Goal: Task Accomplishment & Management: Use online tool/utility

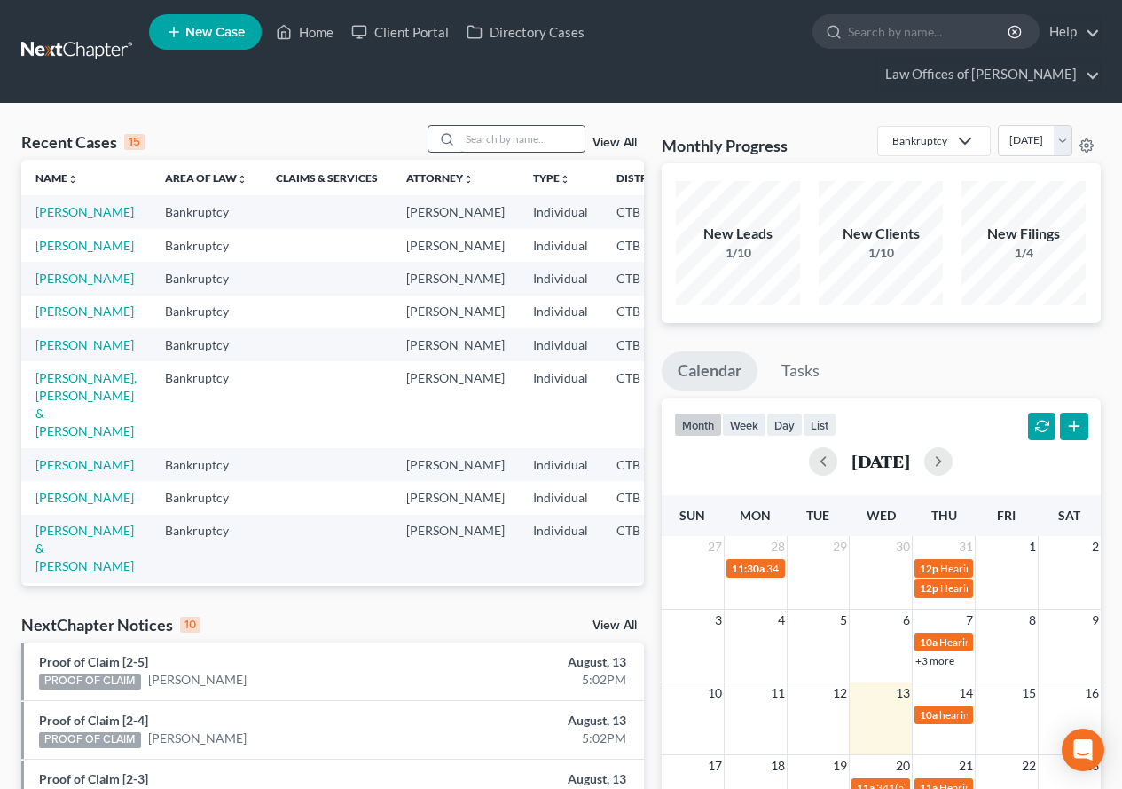
click at [547, 138] on input "search" at bounding box center [522, 139] width 124 height 26
type input "[PERSON_NAME]"
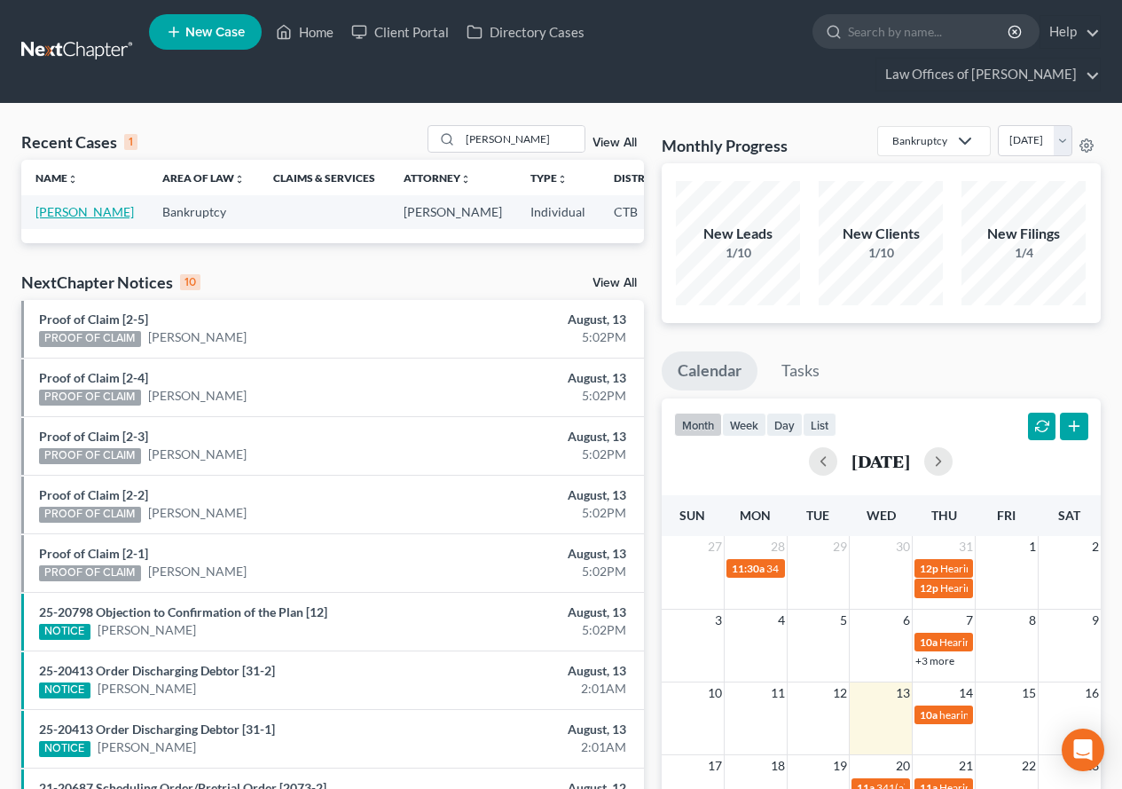
click at [55, 219] on link "[PERSON_NAME]" at bounding box center [84, 211] width 98 height 15
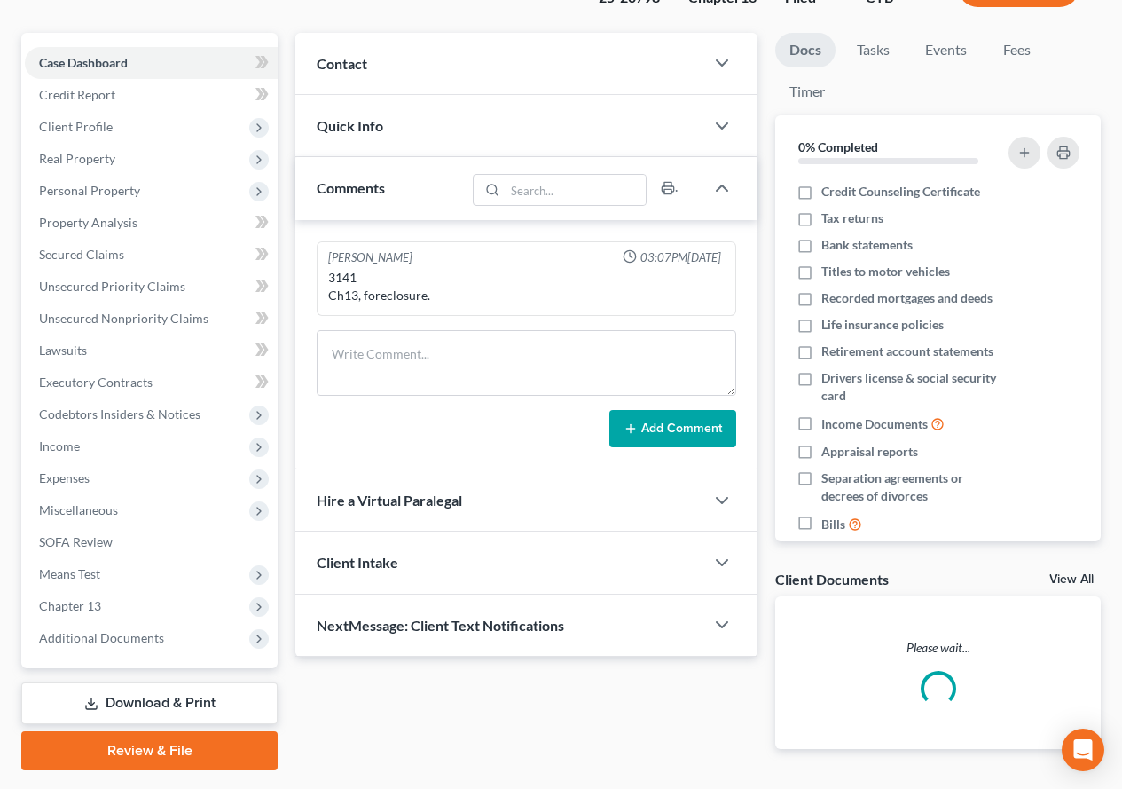
scroll to position [177, 0]
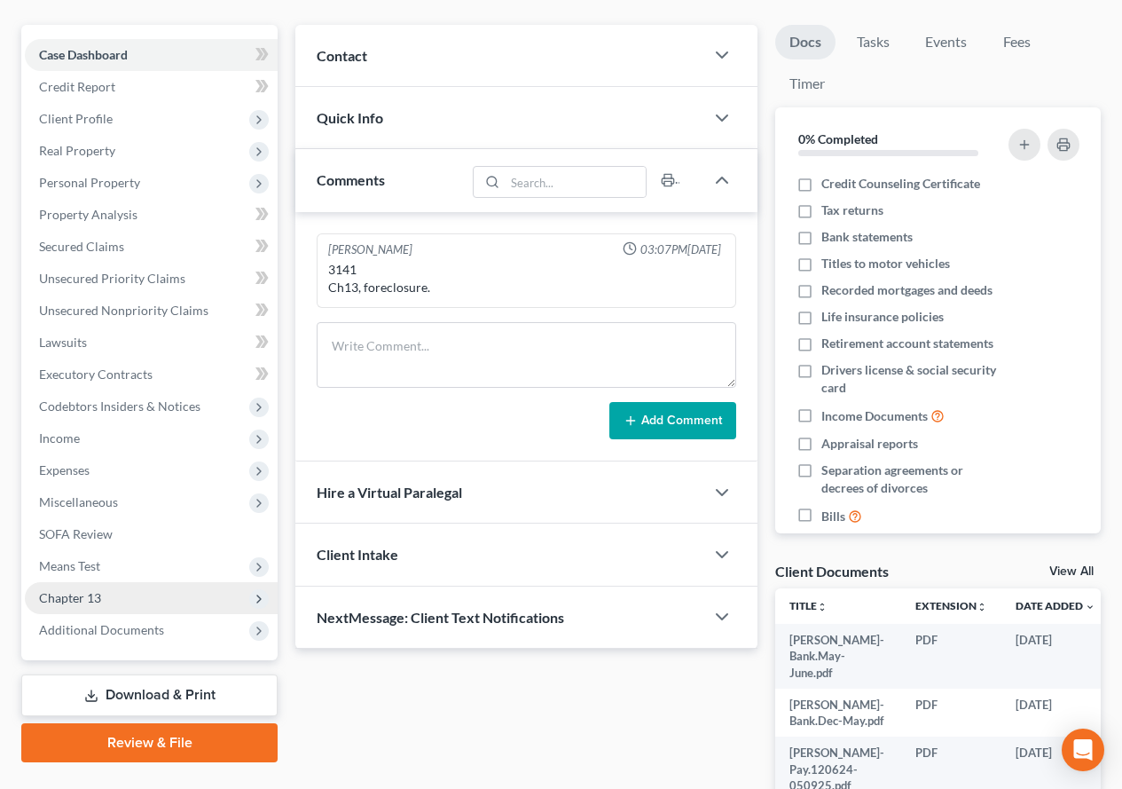
click at [89, 601] on span "Chapter 13" at bounding box center [70, 597] width 62 height 15
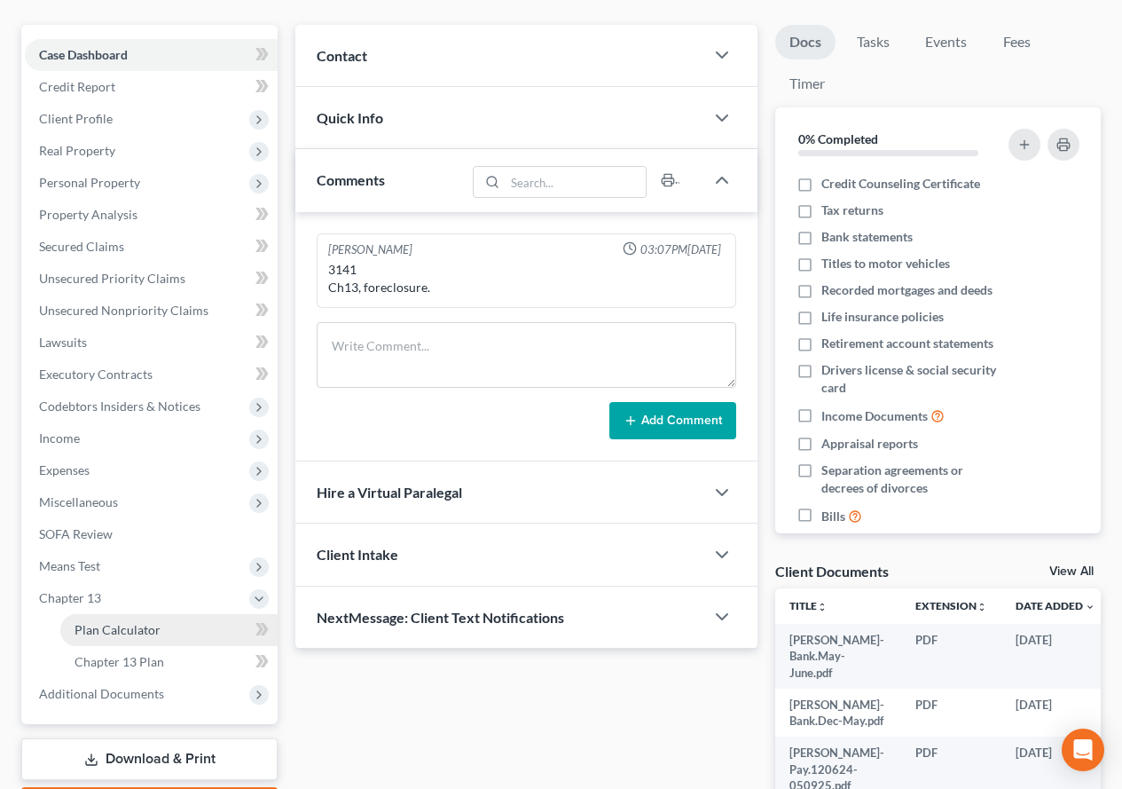
click at [94, 628] on span "Plan Calculator" at bounding box center [118, 629] width 86 height 15
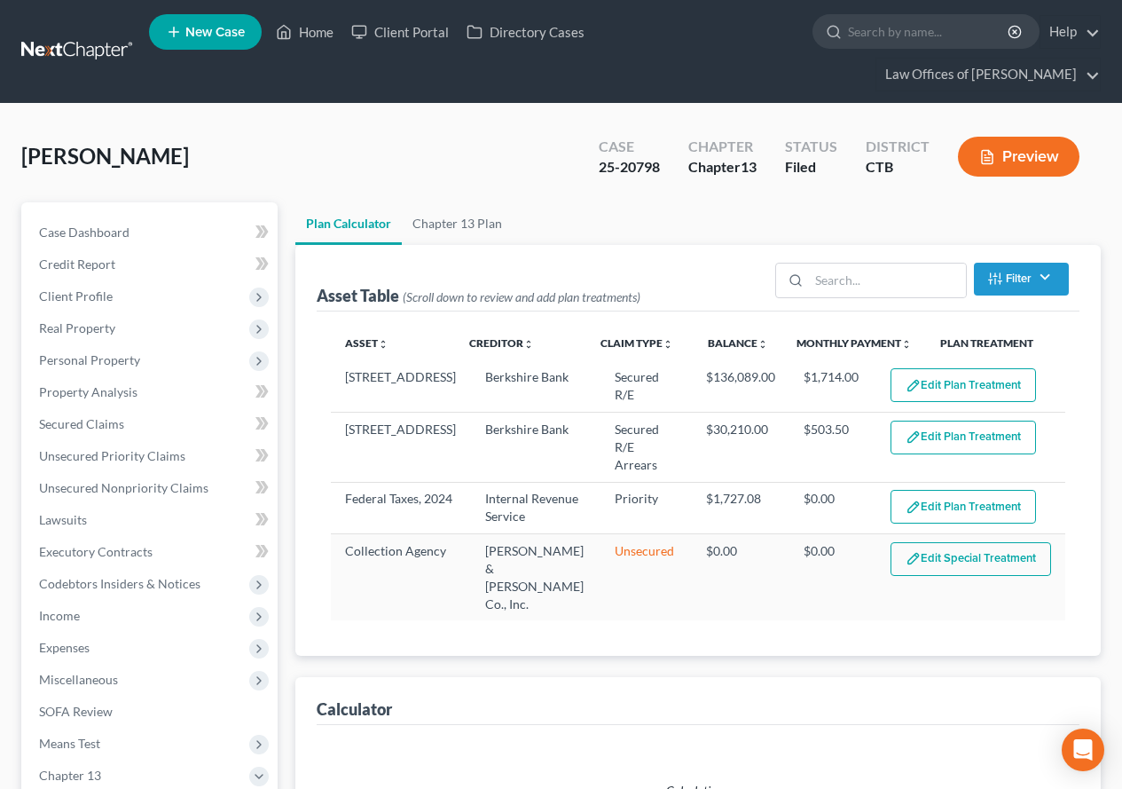
select select "59"
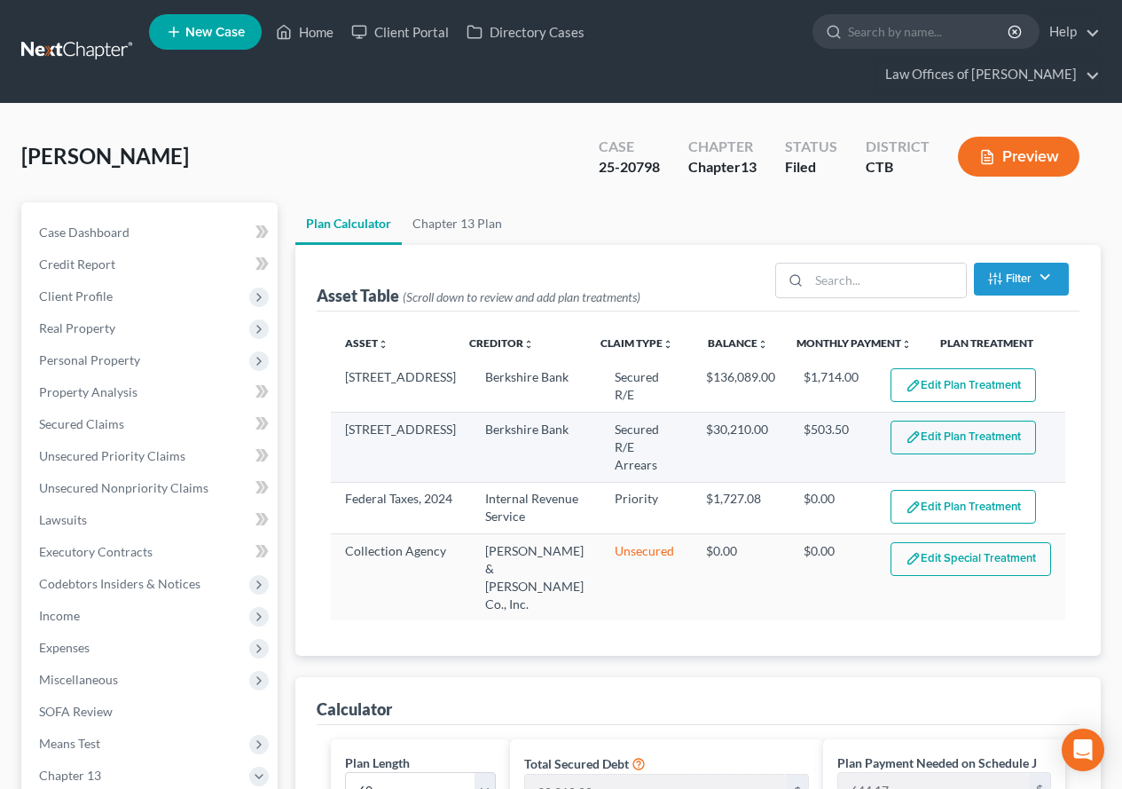
click at [935, 441] on button "Edit Plan Treatment" at bounding box center [964, 438] width 146 height 34
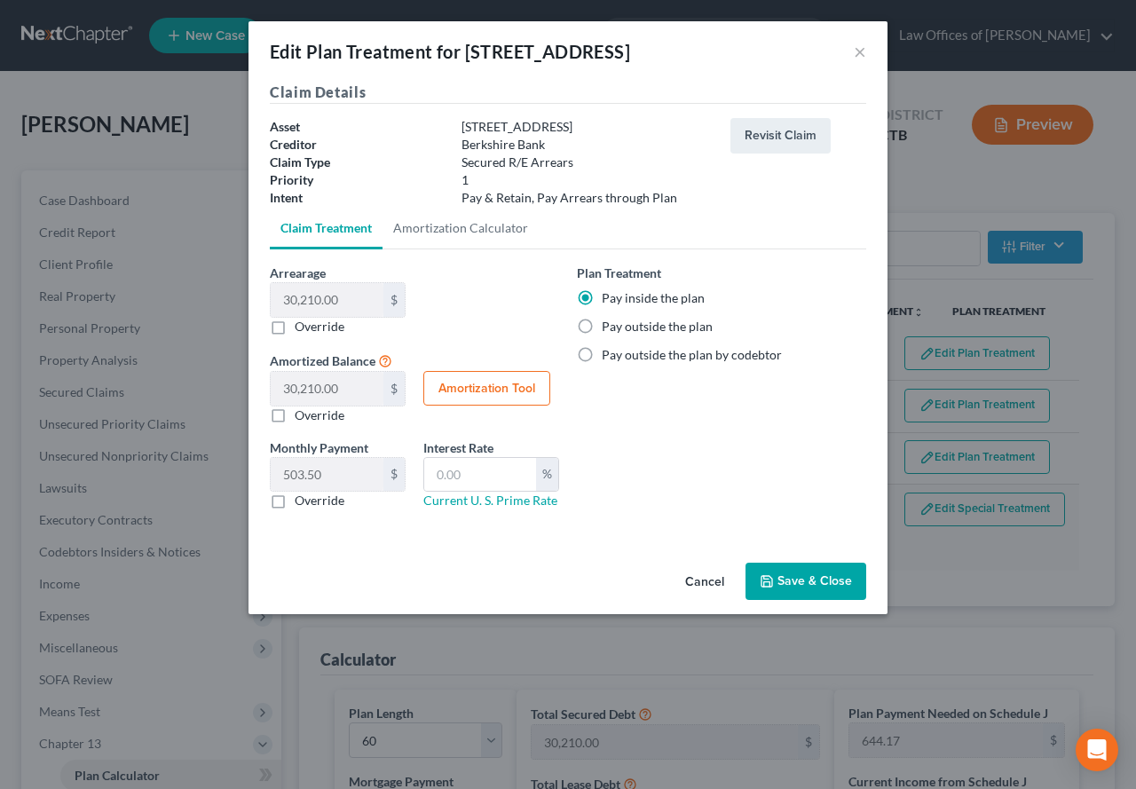
click at [295, 327] on label "Override" at bounding box center [320, 327] width 50 height 18
click at [302, 327] on input "Override" at bounding box center [308, 324] width 12 height 12
checkbox input "true"
type input "0.00"
type input "0"
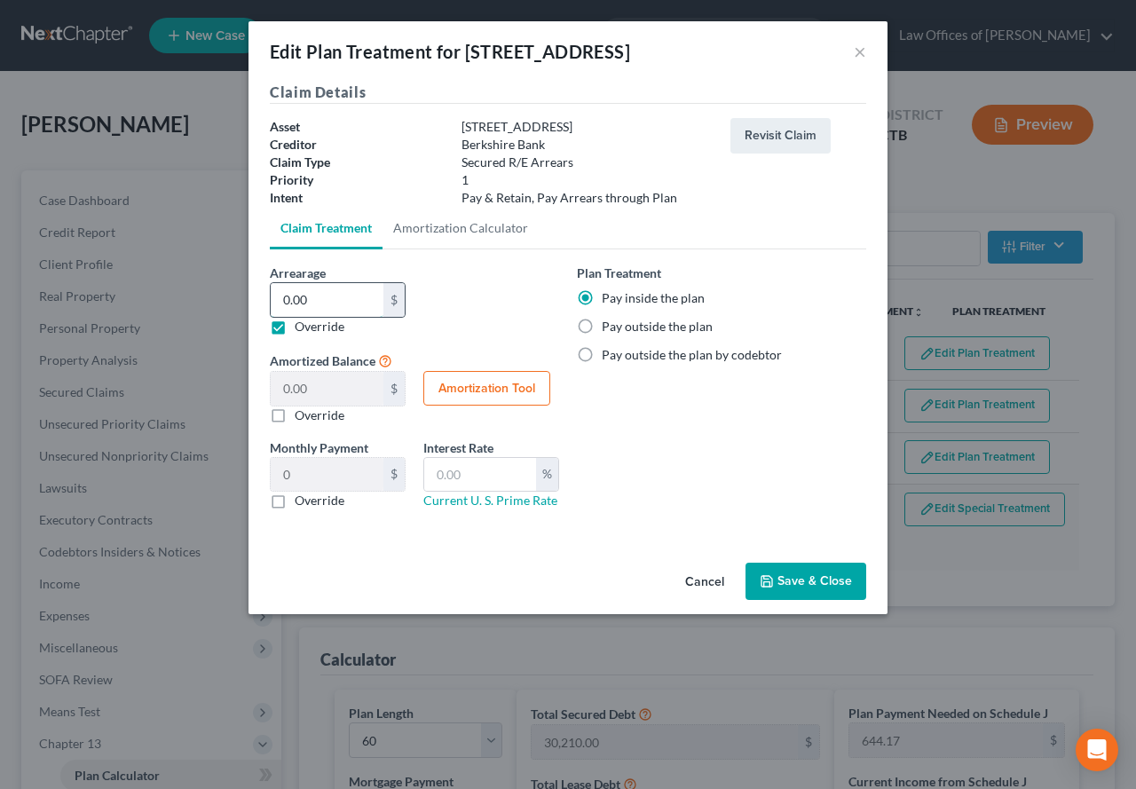
paste input "$42,344.08"
type input "$42,344.08"
type input "42,344.08"
type input "705.73"
type input "$42,344.08"
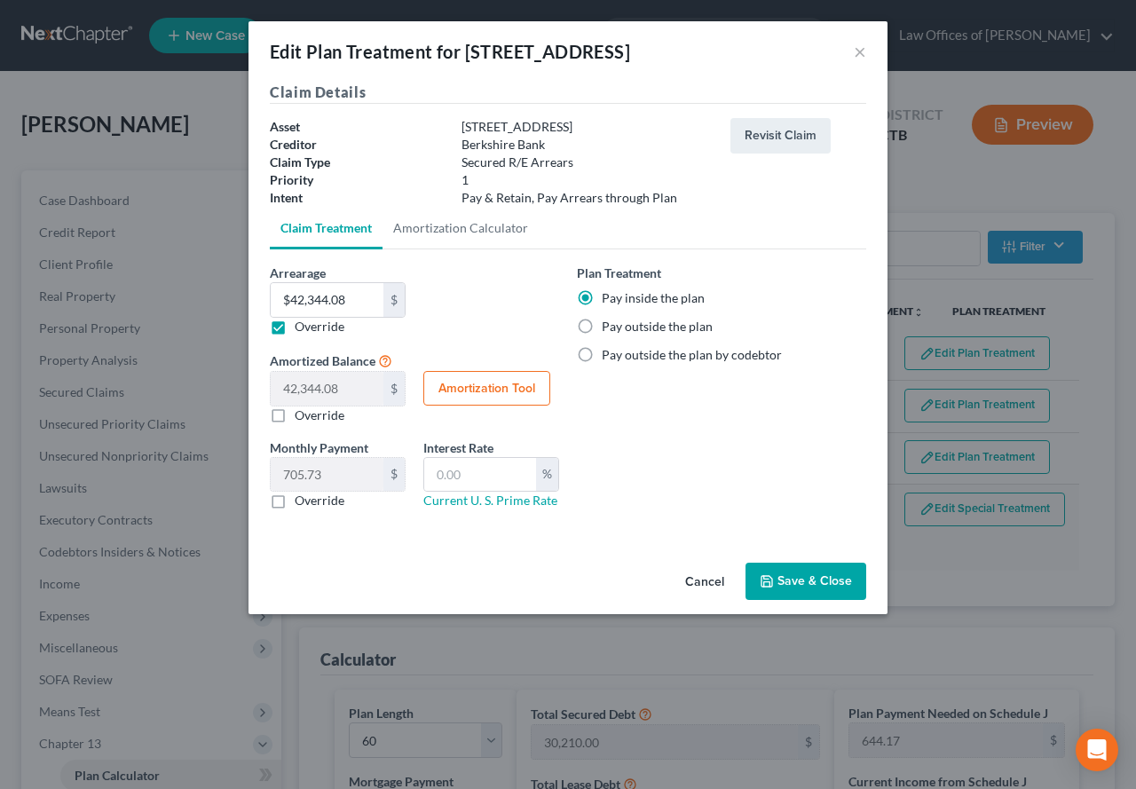
click at [794, 584] on button "Save & Close" at bounding box center [805, 581] width 121 height 37
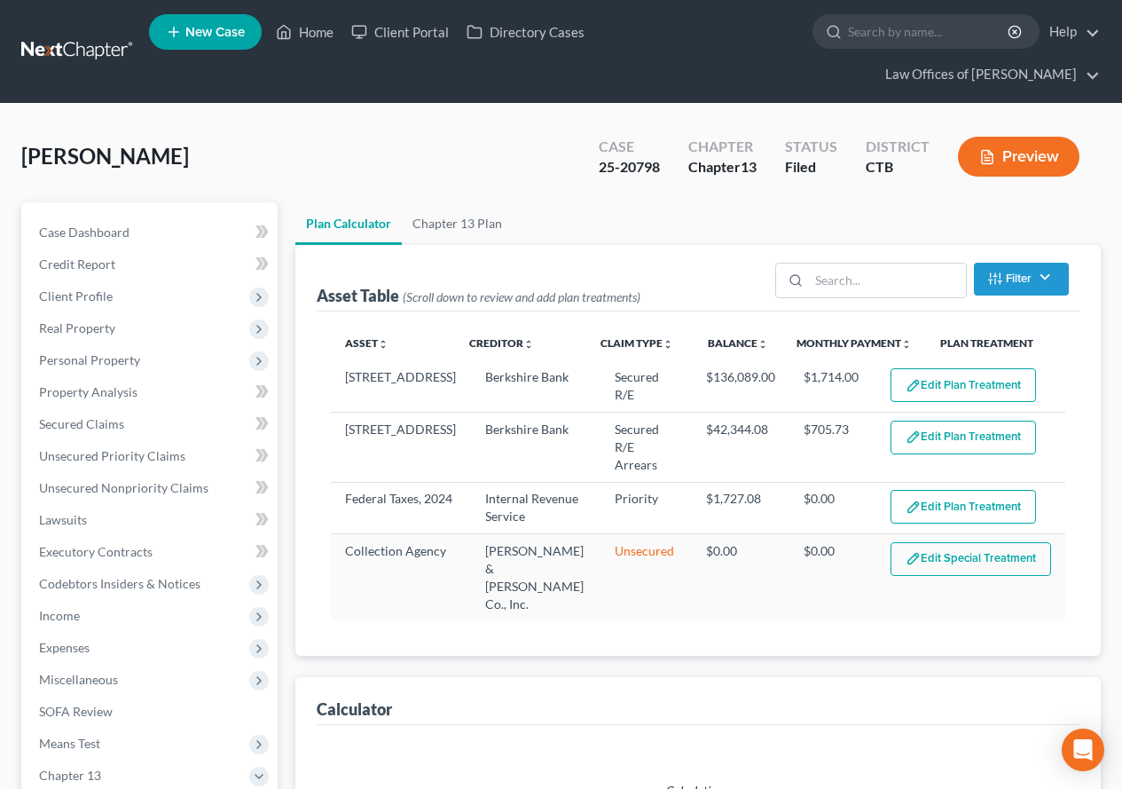
select select "59"
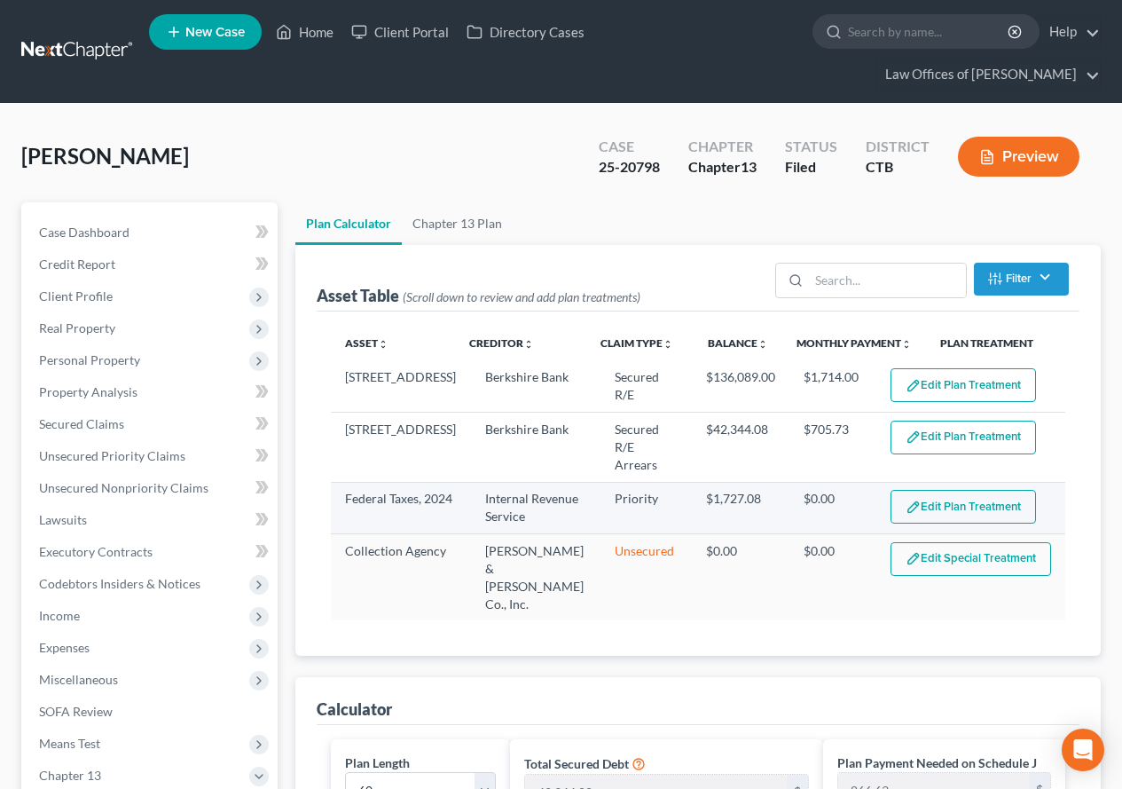
click at [926, 499] on button "Edit Plan Treatment" at bounding box center [964, 507] width 146 height 34
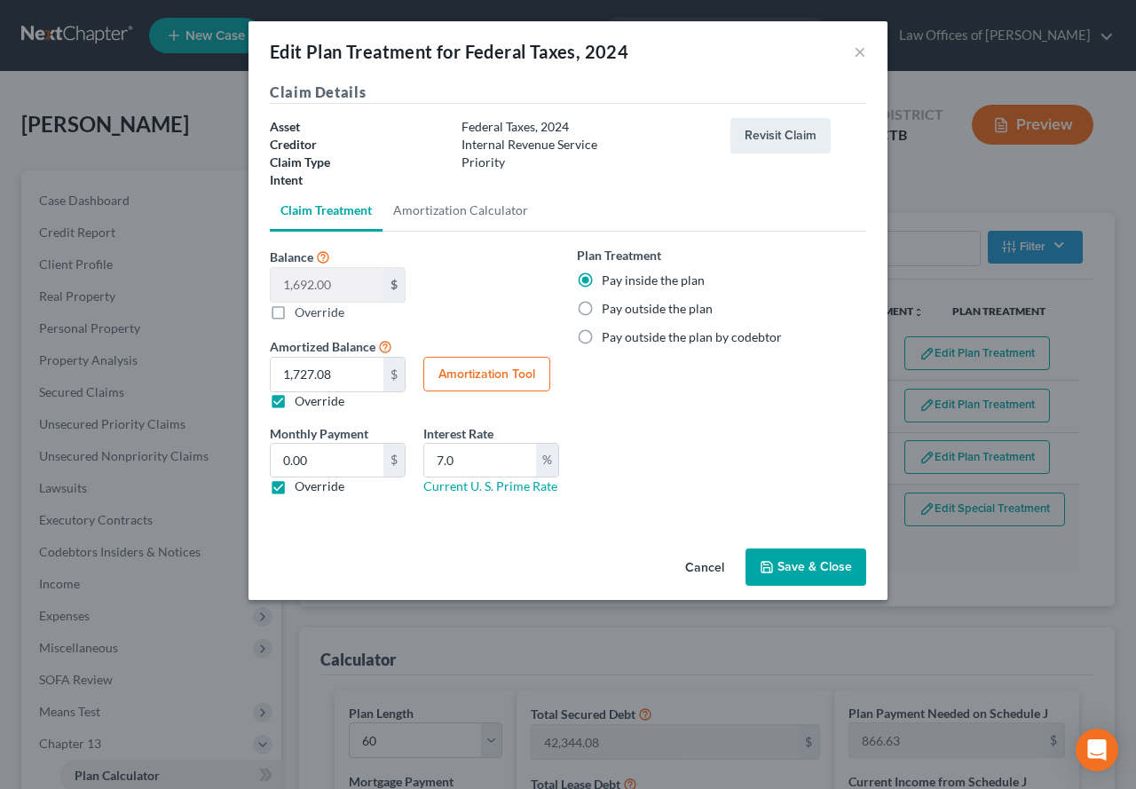
click at [508, 384] on button "Amortization Tool" at bounding box center [486, 374] width 127 height 35
type input "1,692.00"
type input "7.0"
type input "60"
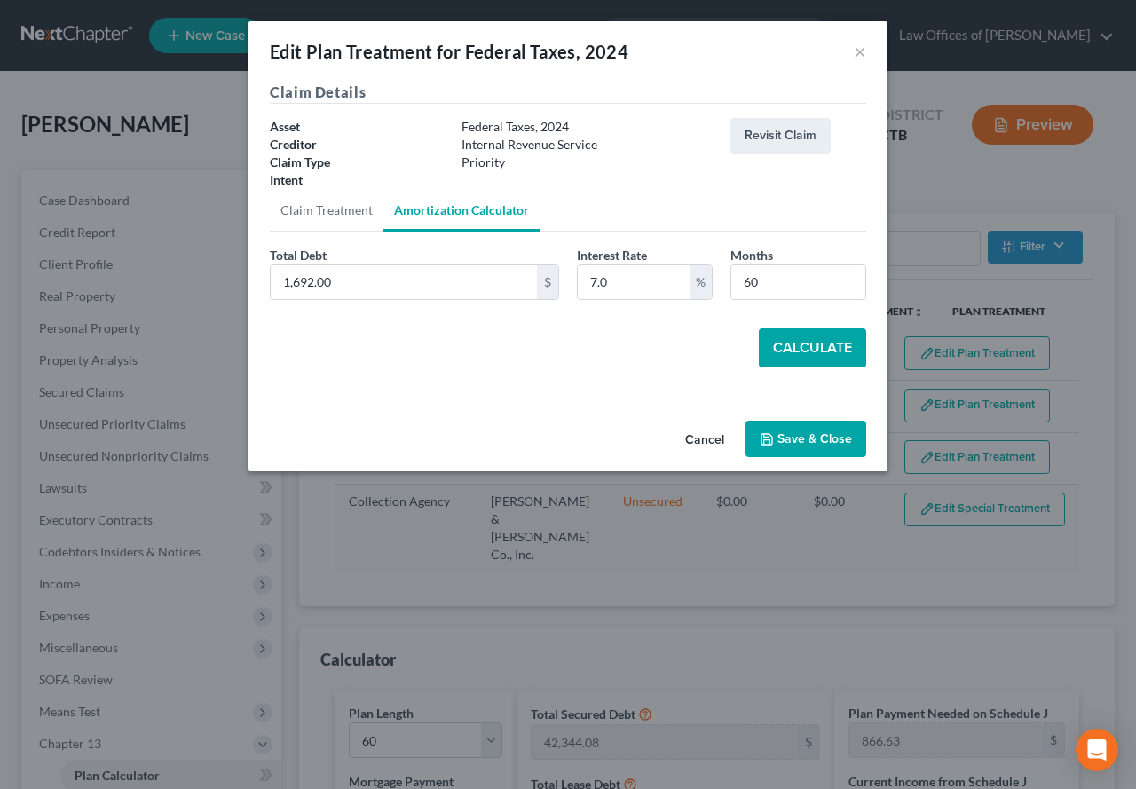
click at [822, 353] on button "Calculate" at bounding box center [812, 347] width 107 height 39
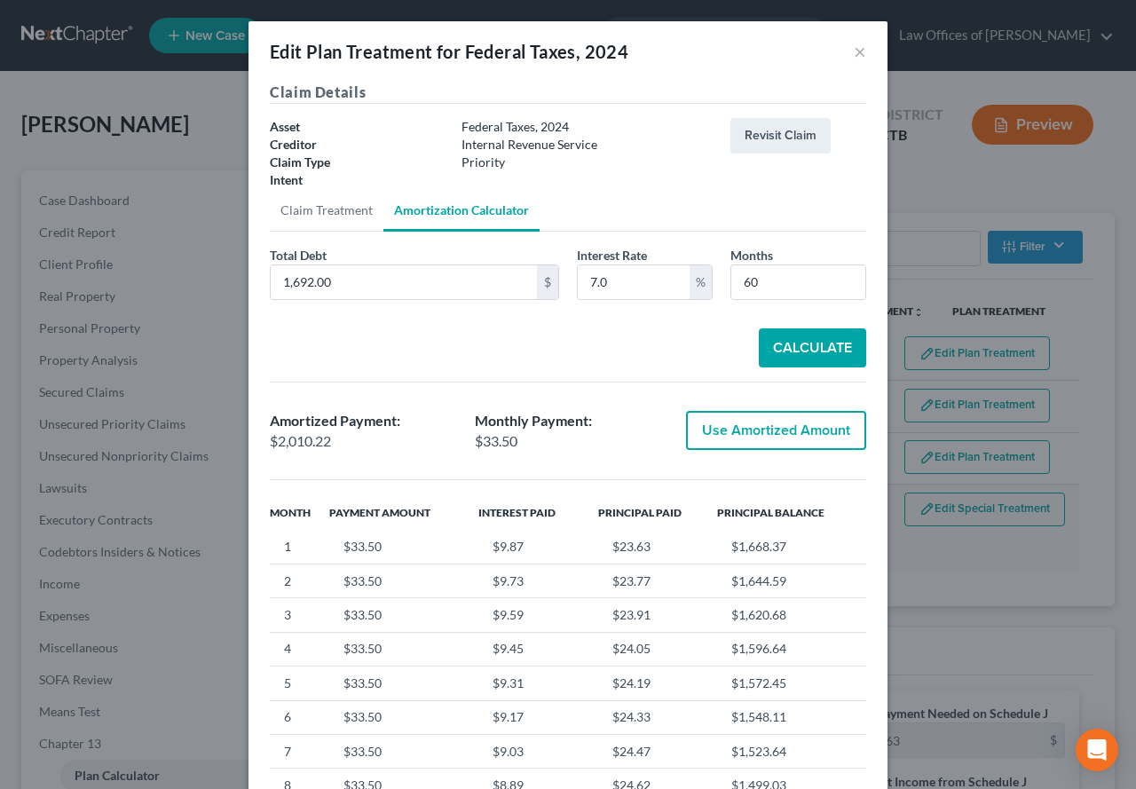
click at [769, 437] on button "Use Amortized Amount" at bounding box center [776, 430] width 180 height 39
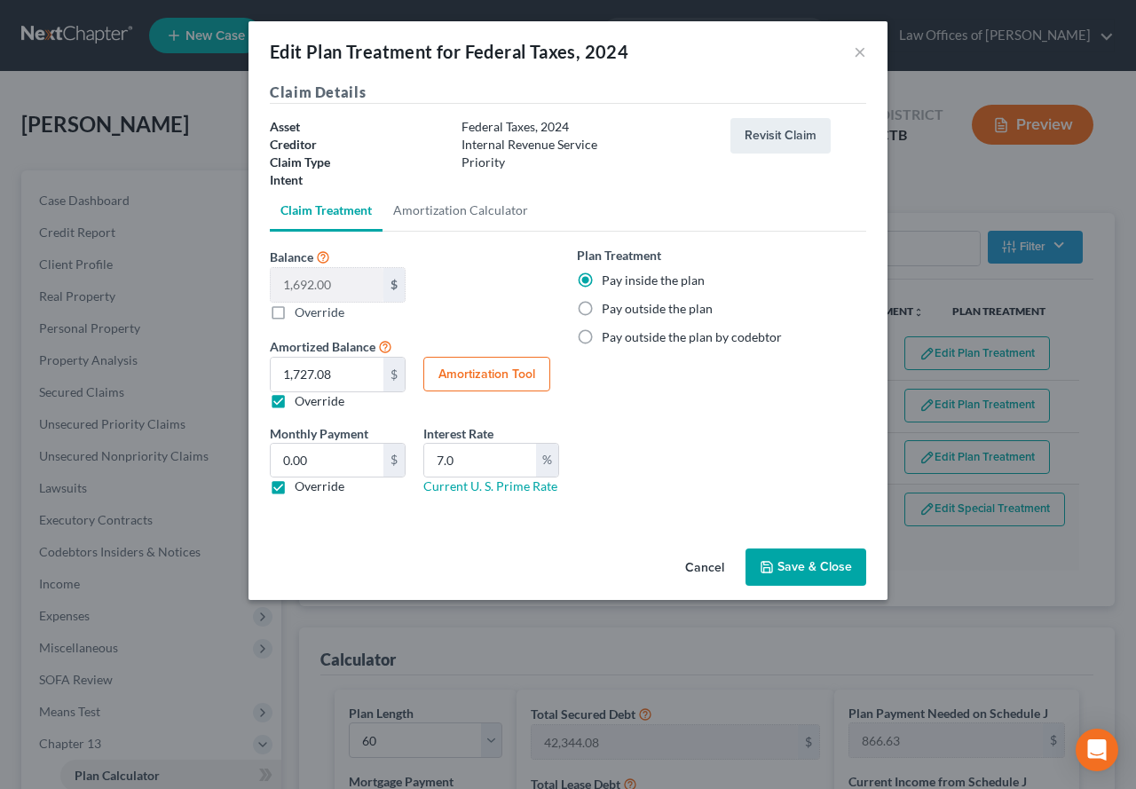
type input "2,010.21"
click at [790, 571] on button "Save & Close" at bounding box center [805, 566] width 121 height 37
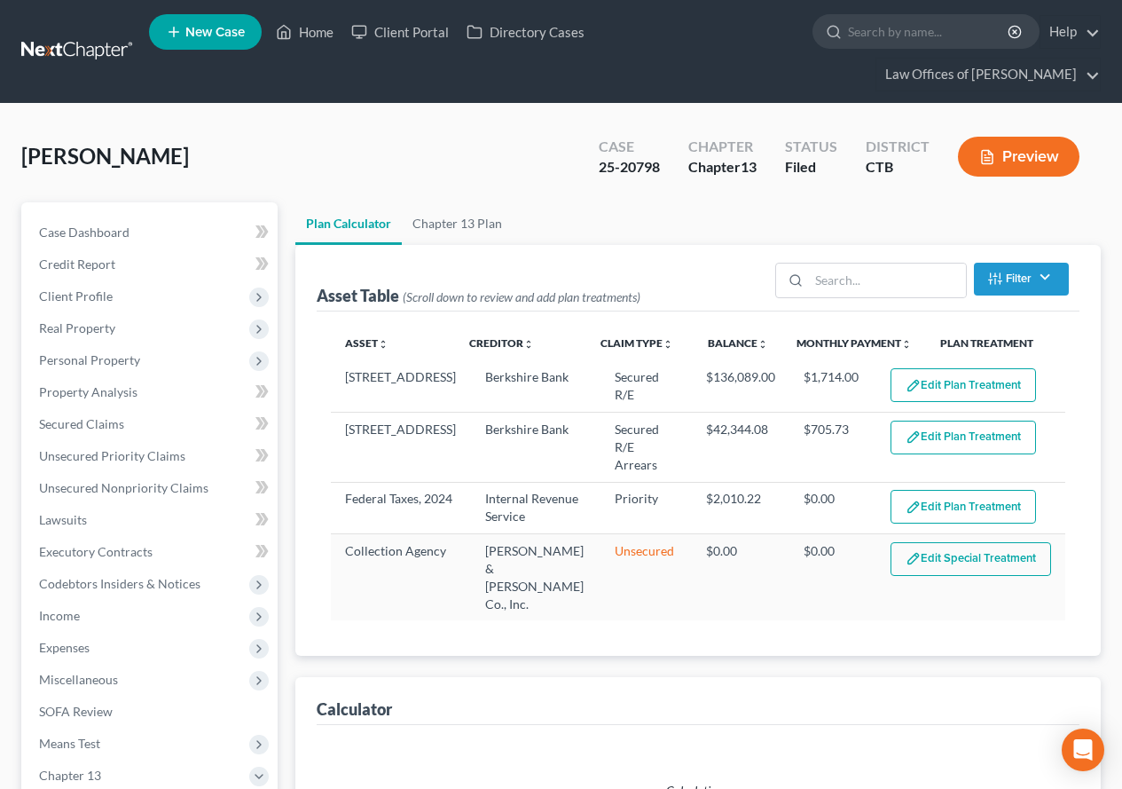
select select "59"
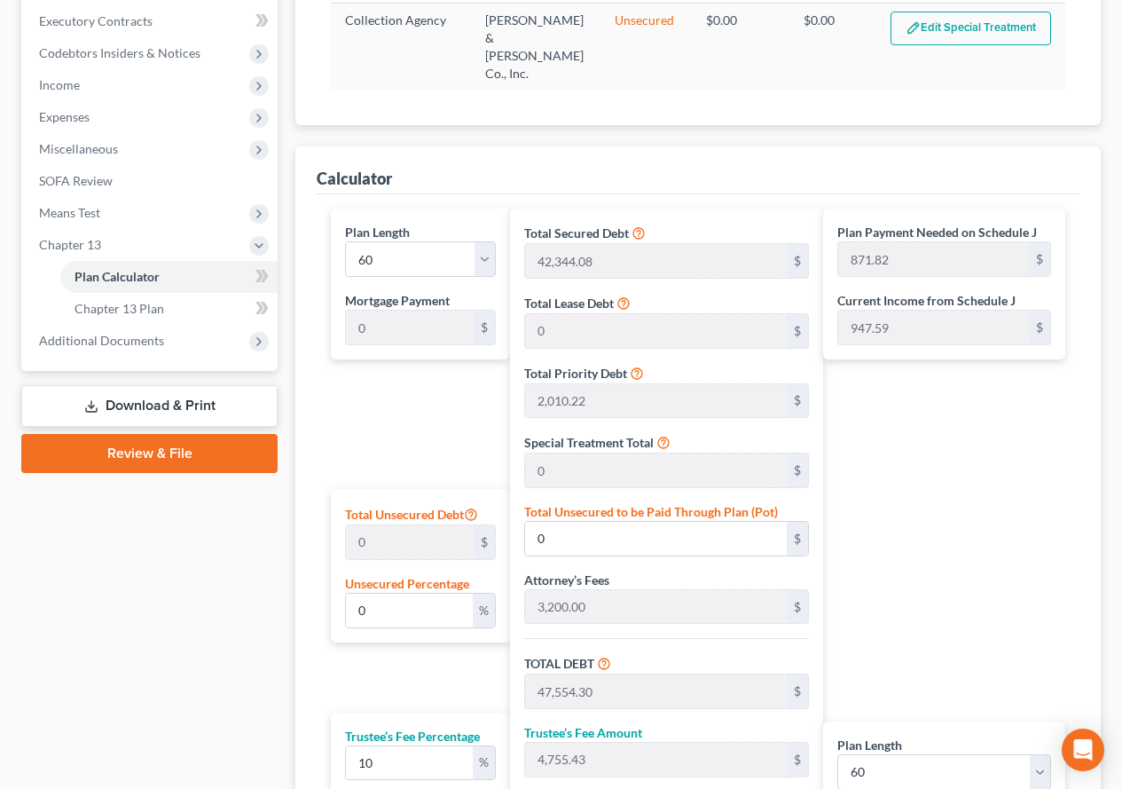
scroll to position [532, 0]
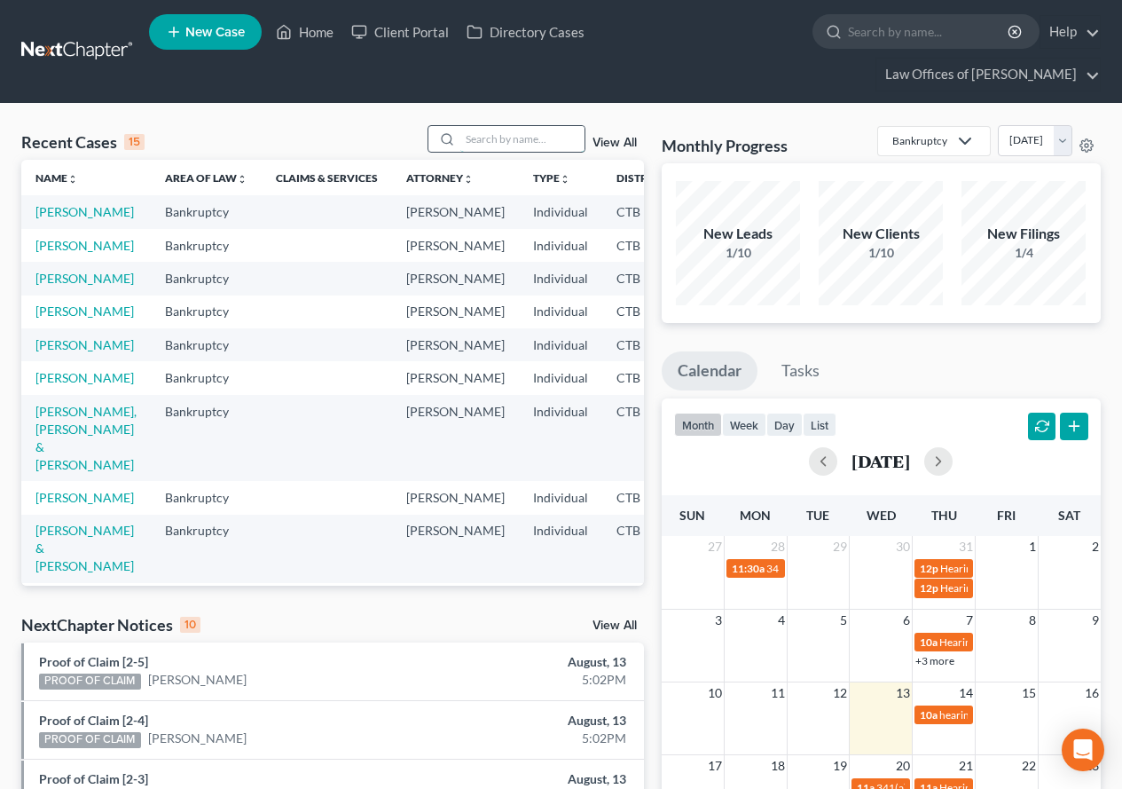
click at [531, 138] on input "search" at bounding box center [522, 139] width 124 height 26
type input "grady"
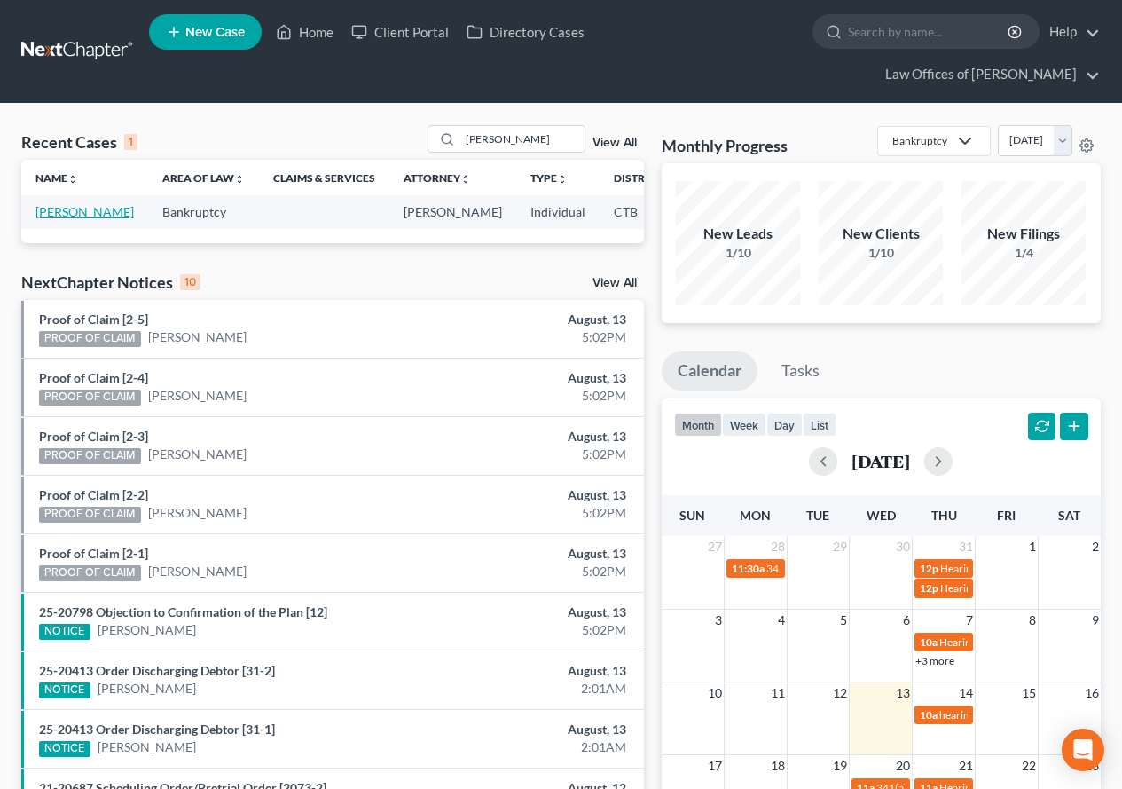
click at [67, 219] on link "[PERSON_NAME]" at bounding box center [84, 211] width 98 height 15
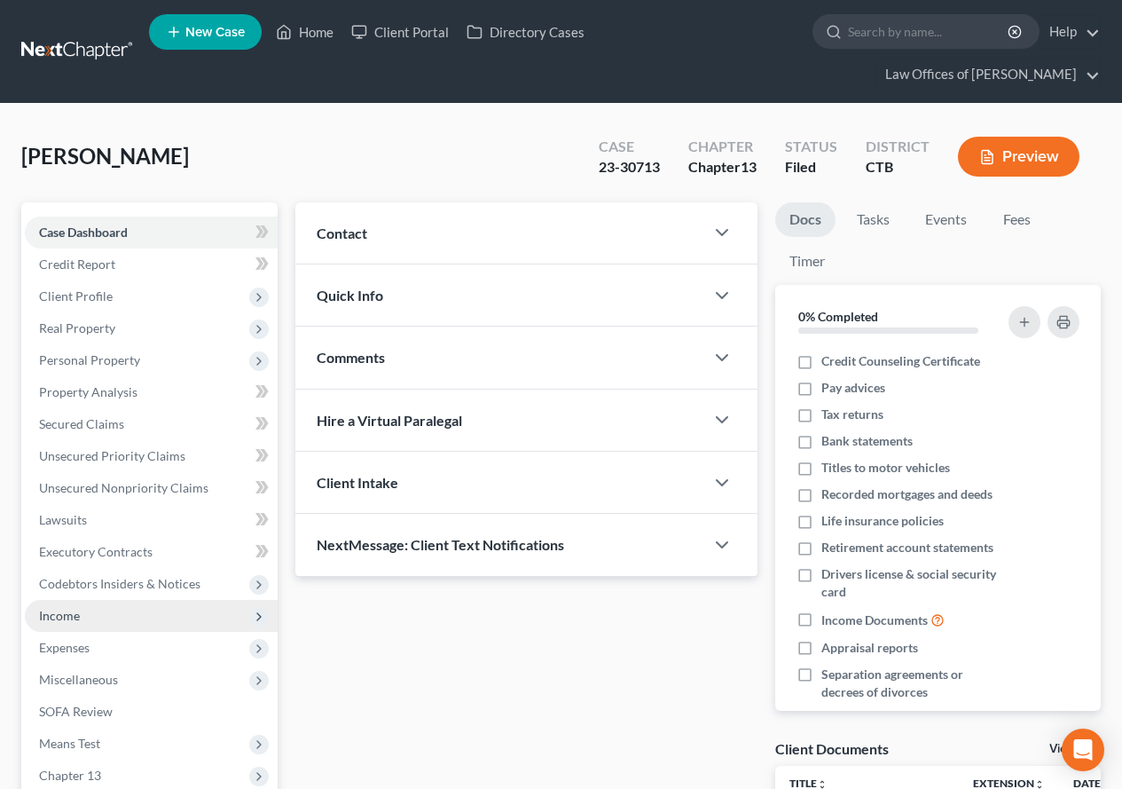
click at [77, 618] on span "Income" at bounding box center [59, 615] width 41 height 15
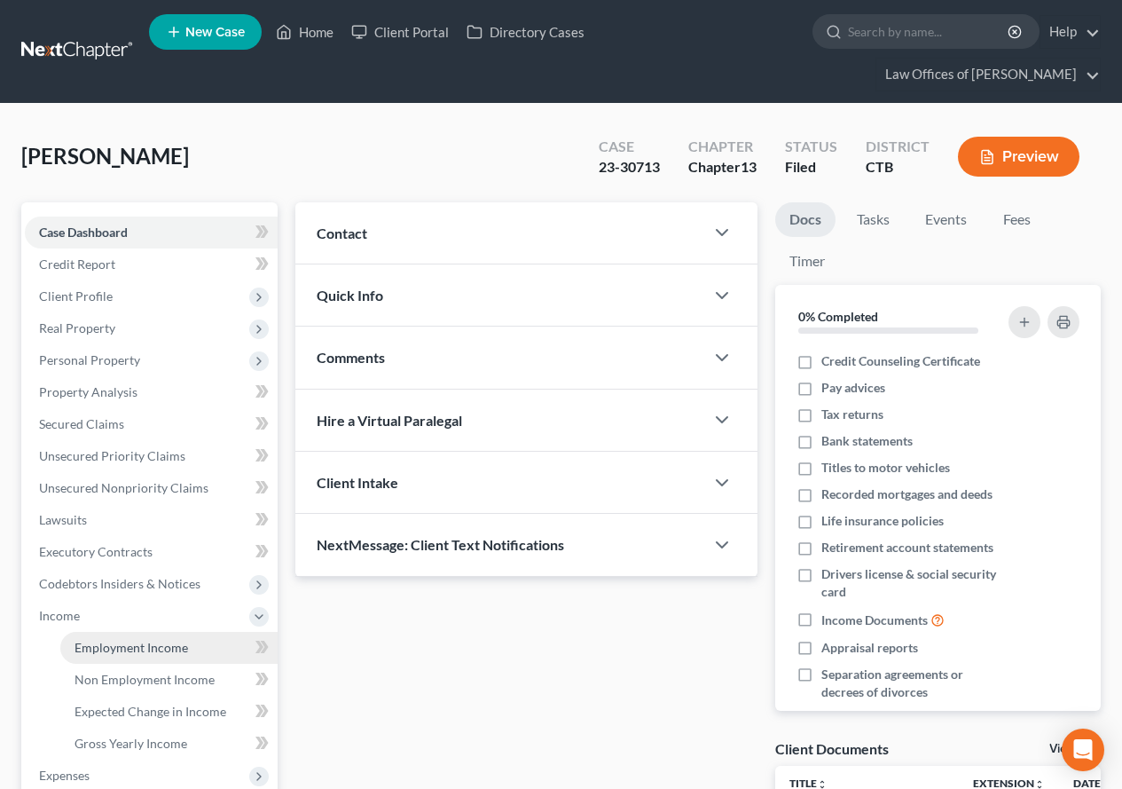
click at [102, 656] on link "Employment Income" at bounding box center [168, 648] width 217 height 32
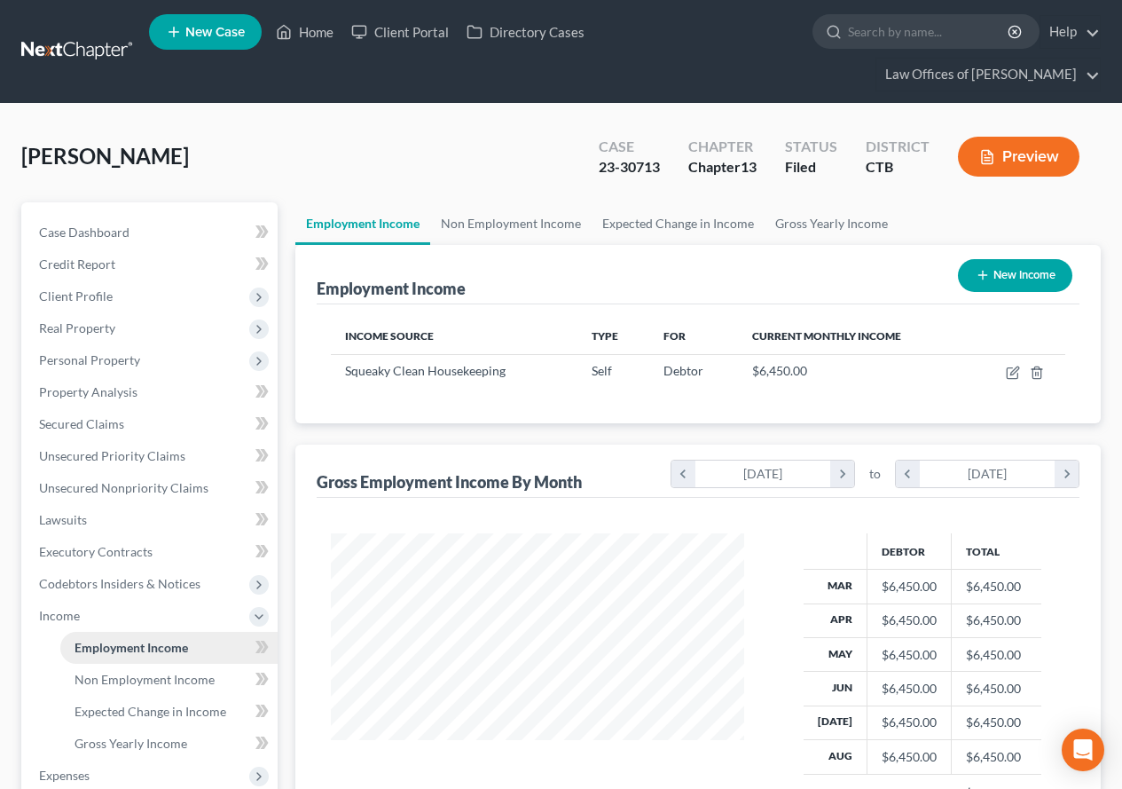
scroll to position [319, 449]
click at [484, 224] on link "Non Employment Income" at bounding box center [510, 223] width 161 height 43
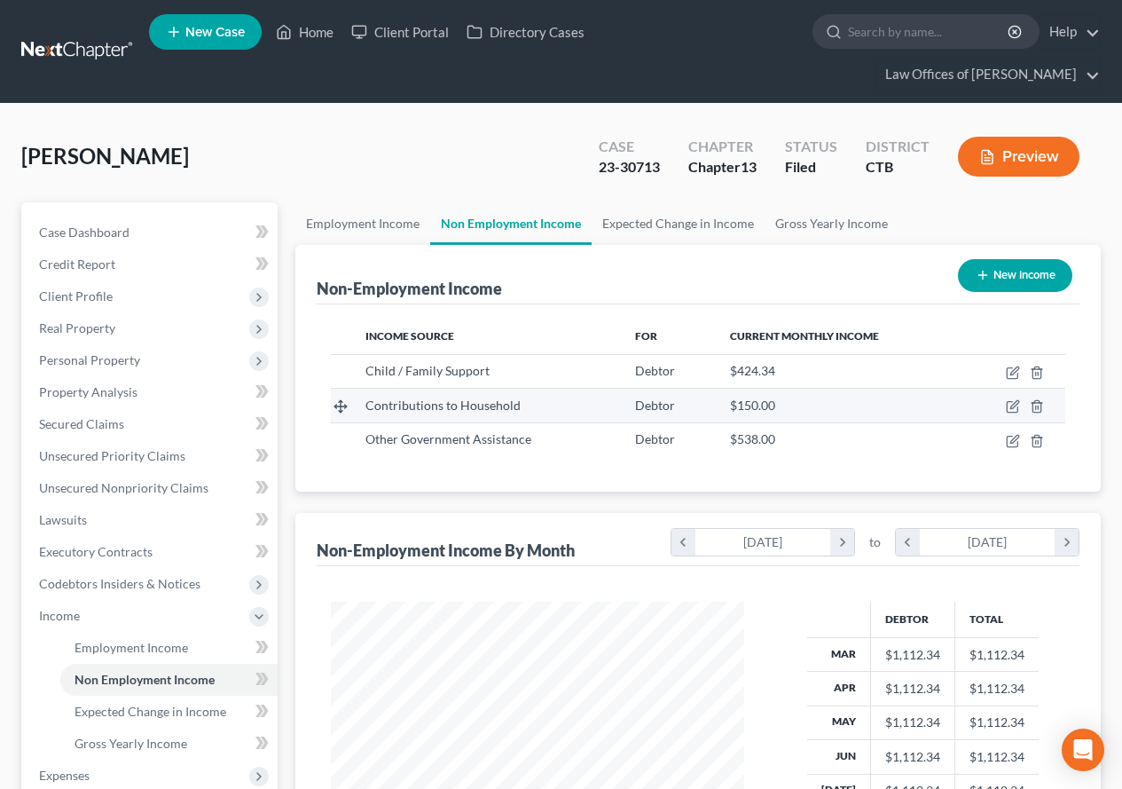
scroll to position [89, 0]
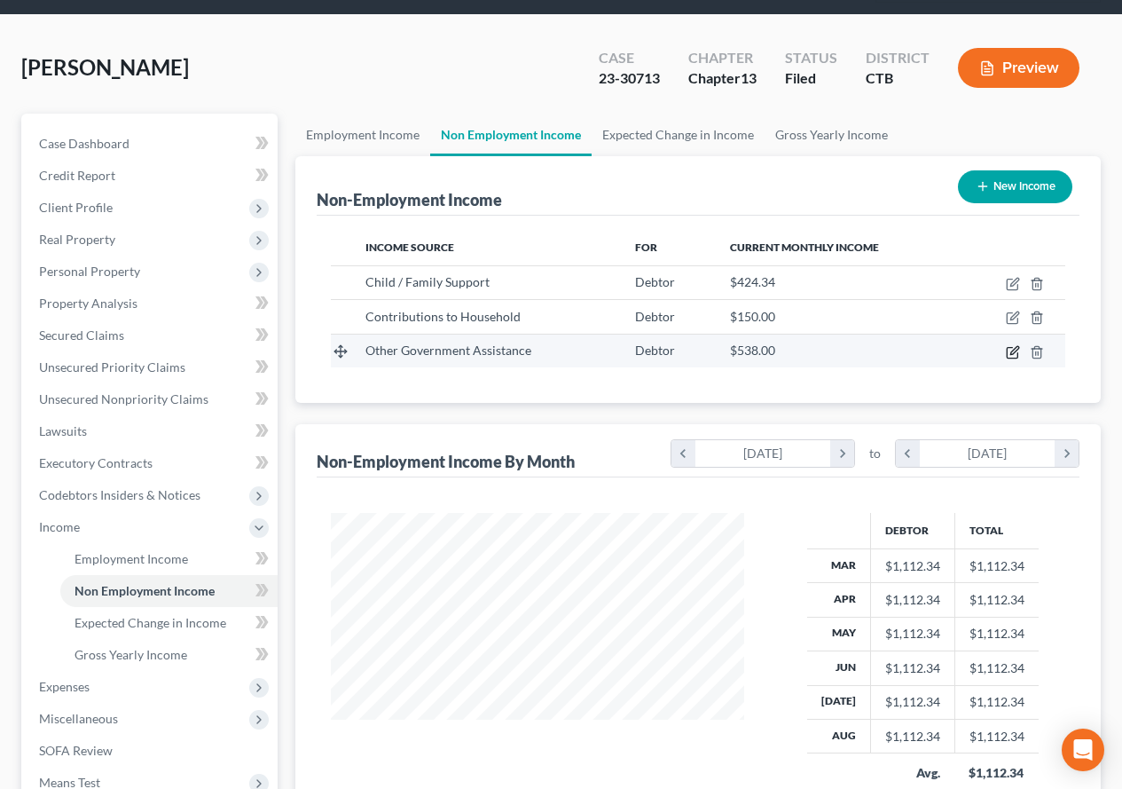
click at [1016, 350] on icon "button" at bounding box center [1013, 352] width 14 height 14
select select "5"
select select "0"
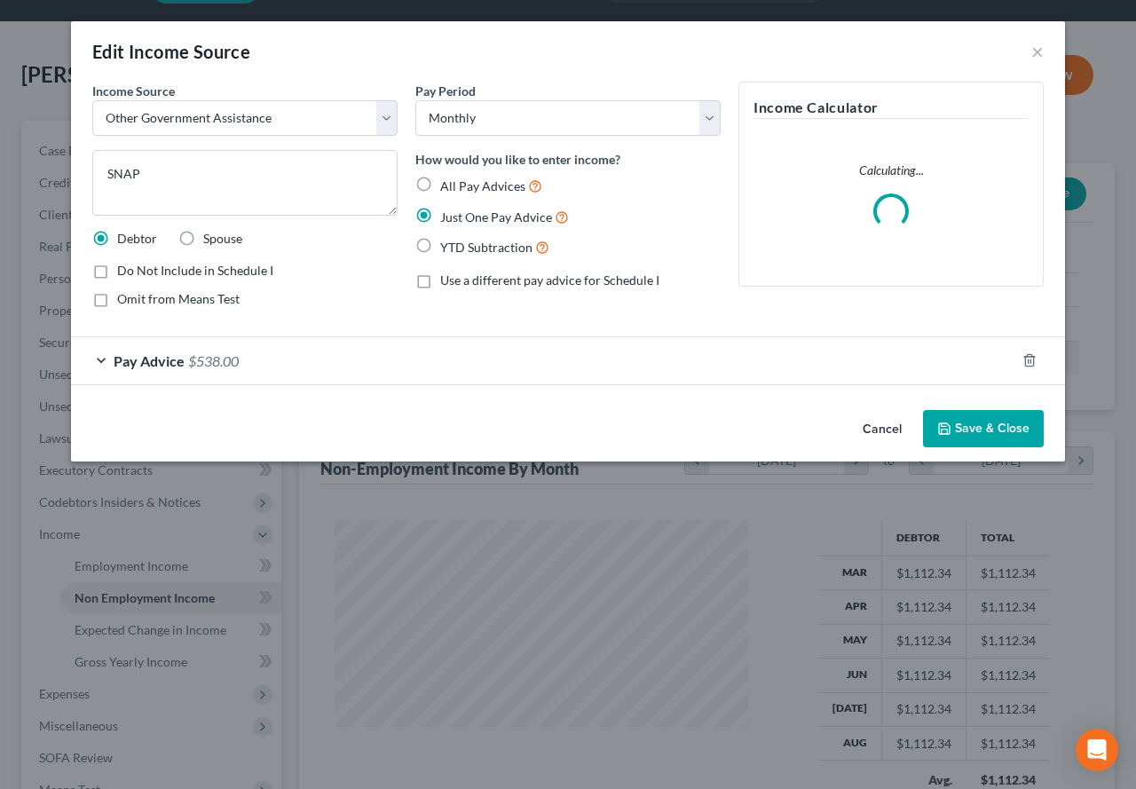
scroll to position [319, 455]
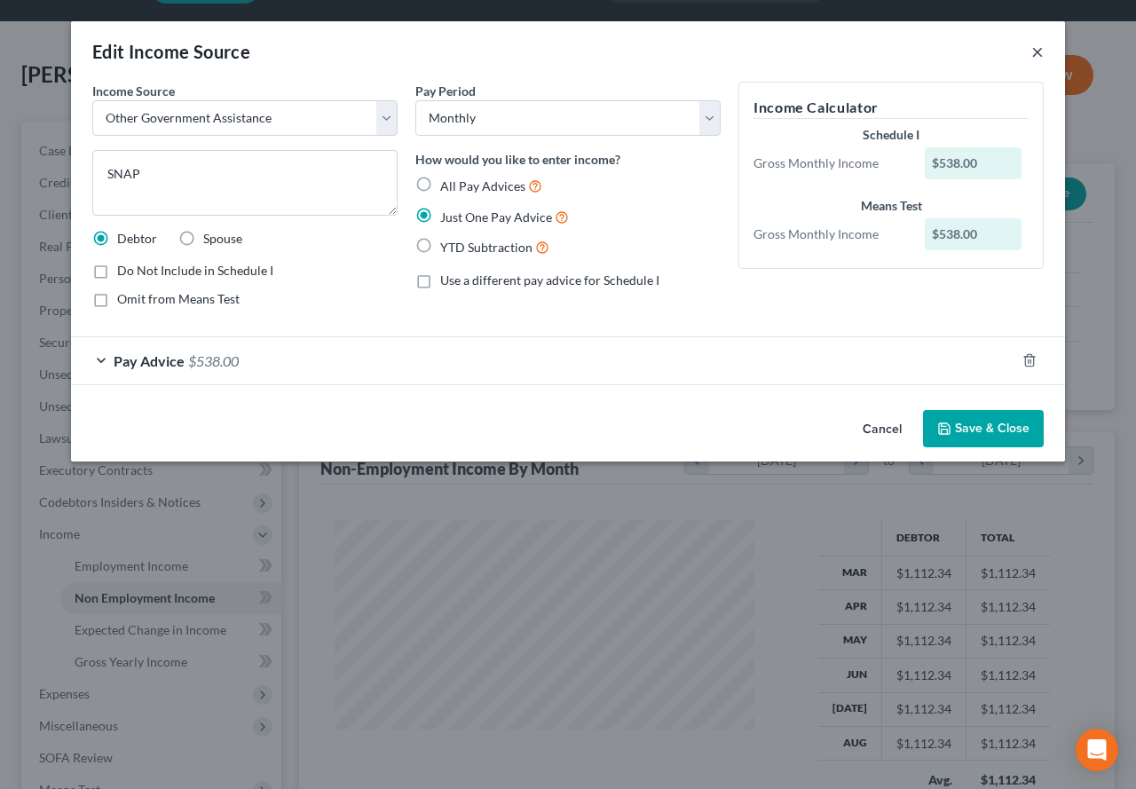
click at [1032, 51] on button "×" at bounding box center [1037, 51] width 12 height 21
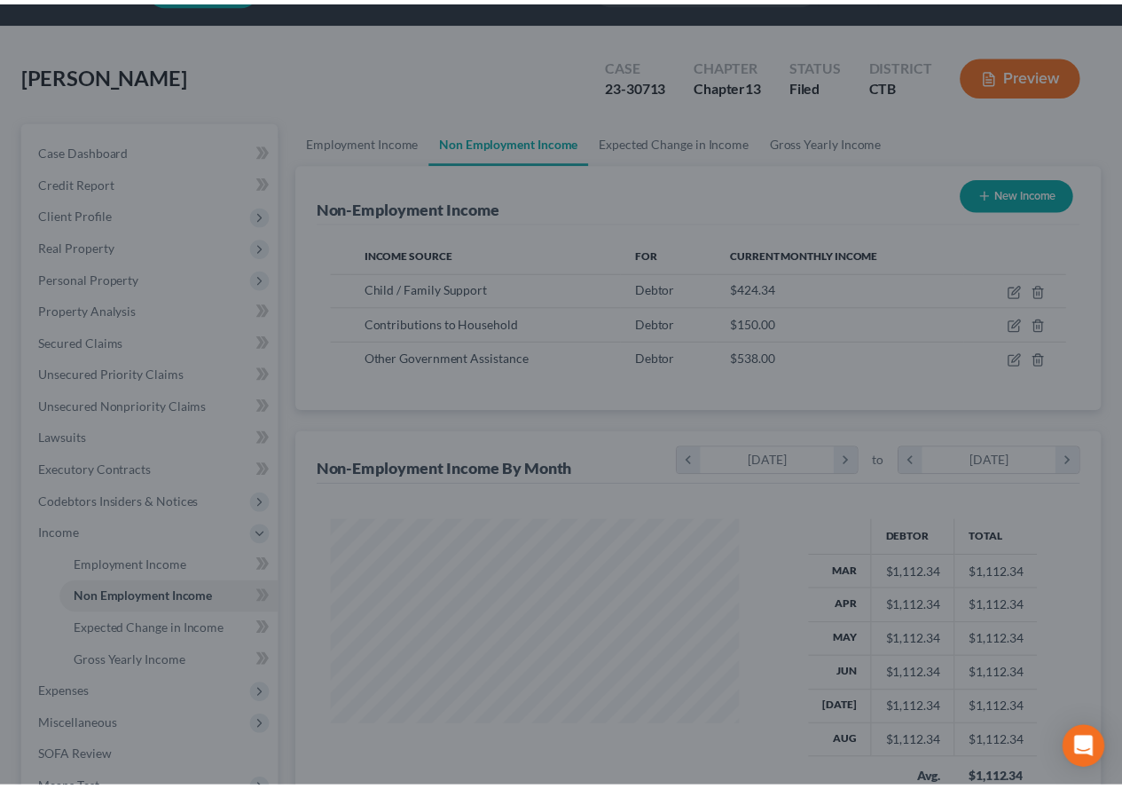
scroll to position [886957, 886826]
